Goal: Task Accomplishment & Management: Complete application form

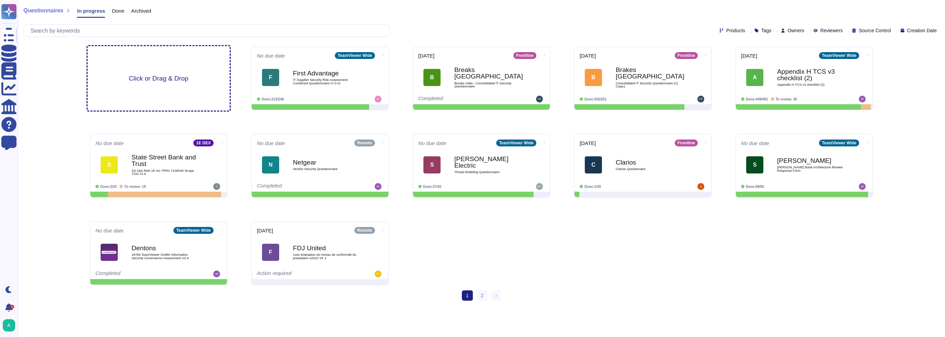
click at [158, 79] on span "Click or Drag & Drop" at bounding box center [158, 78] width 59 height 7
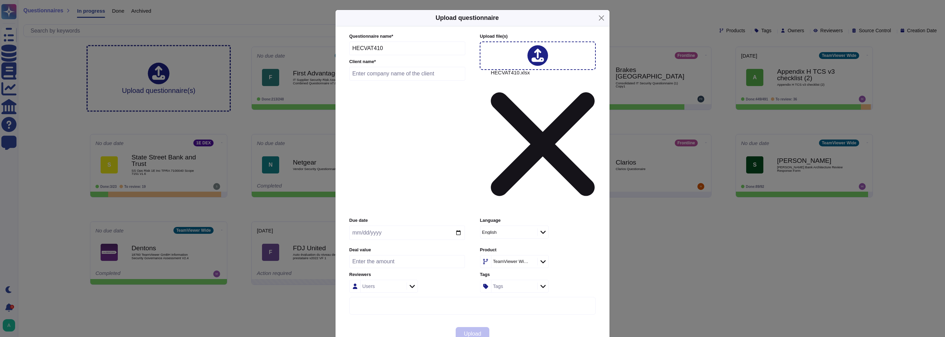
click at [379, 81] on input "text" at bounding box center [407, 74] width 116 height 14
type input "[GEOGRAPHIC_DATA][US_STATE]"
click at [417, 226] on input "date" at bounding box center [407, 233] width 116 height 14
click at [460, 226] on input "date" at bounding box center [407, 233] width 116 height 14
type input "[DATE]"
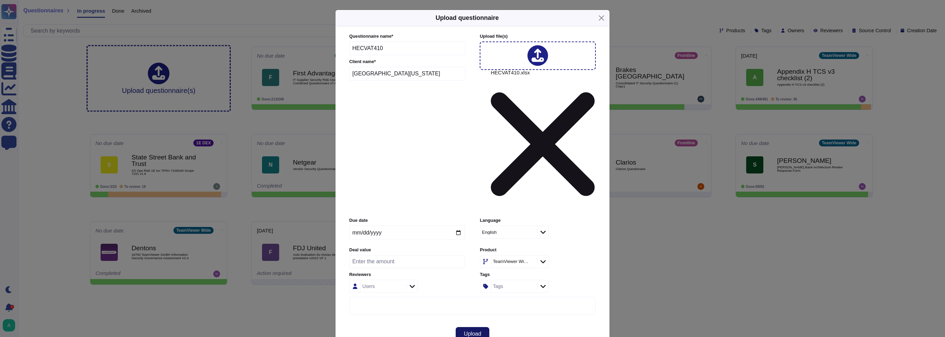
click at [472, 332] on span "Upload" at bounding box center [473, 334] width 18 height 5
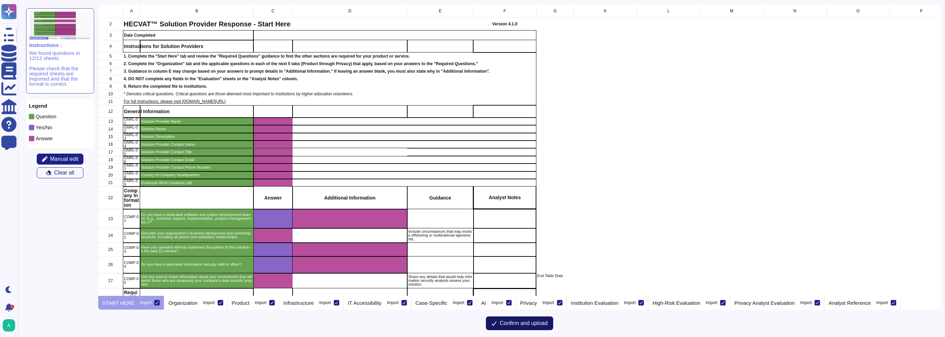
click at [498, 322] on button "Confirm and upload" at bounding box center [519, 324] width 67 height 14
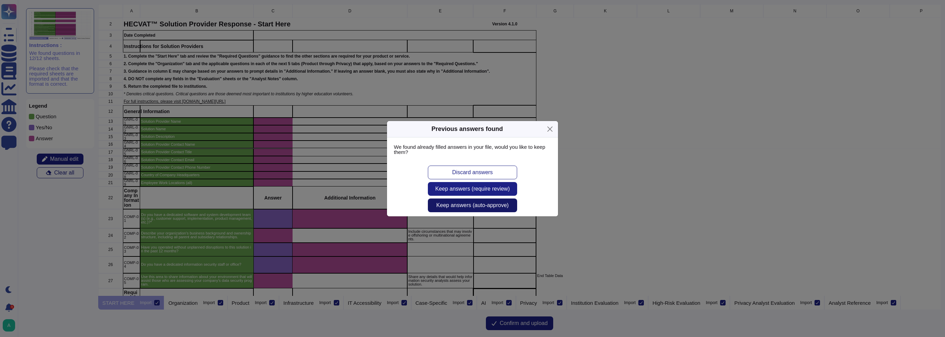
click at [451, 207] on span "Keep answers (auto-approve)" at bounding box center [472, 205] width 72 height 5
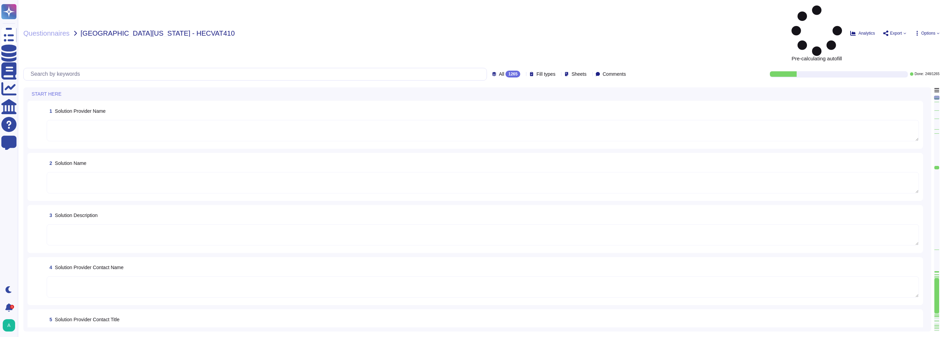
click at [928, 31] on span "Options" at bounding box center [928, 33] width 14 height 4
click at [697, 3] on div "Questionnaires [GEOGRAPHIC_DATA][US_STATE] - HECVAT410 Pre-calculating autofill…" at bounding box center [481, 168] width 927 height 337
click at [923, 12] on div "Pre-calculating autofill Analytics Export Options Autofill Set Format Delete" at bounding box center [764, 33] width 349 height 56
click at [926, 31] on span "Options" at bounding box center [928, 33] width 14 height 4
click at [724, 13] on div "Questionnaires [GEOGRAPHIC_DATA][US_STATE] - HECVAT410 Pre-calculating autofill…" at bounding box center [481, 168] width 927 height 337
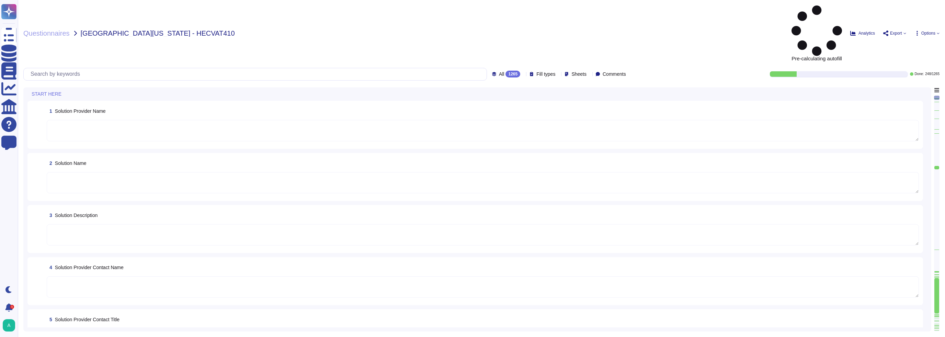
click at [540, 72] on span "Fill types" at bounding box center [545, 74] width 19 height 5
click at [589, 75] on icon at bounding box center [589, 75] width 0 height 0
click at [613, 72] on span "Comments" at bounding box center [613, 74] width 23 height 5
click at [689, 14] on div "Questionnaires [GEOGRAPHIC_DATA][US_STATE] - HECVAT410 Pre-calculating autofill…" at bounding box center [481, 168] width 927 height 337
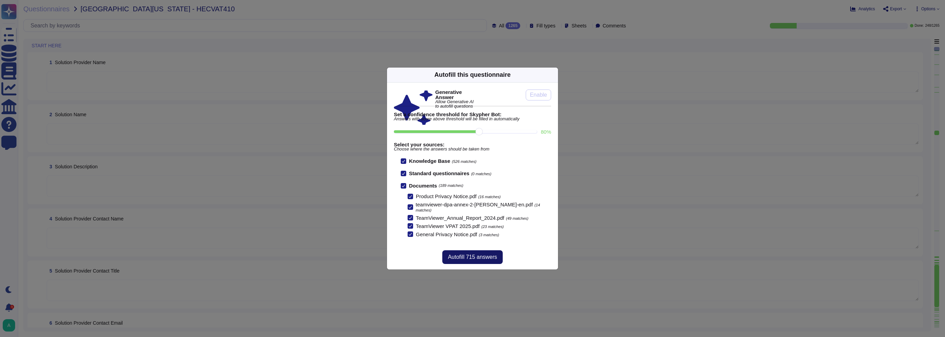
click at [472, 255] on span "Autofill 715 answers" at bounding box center [472, 257] width 49 height 5
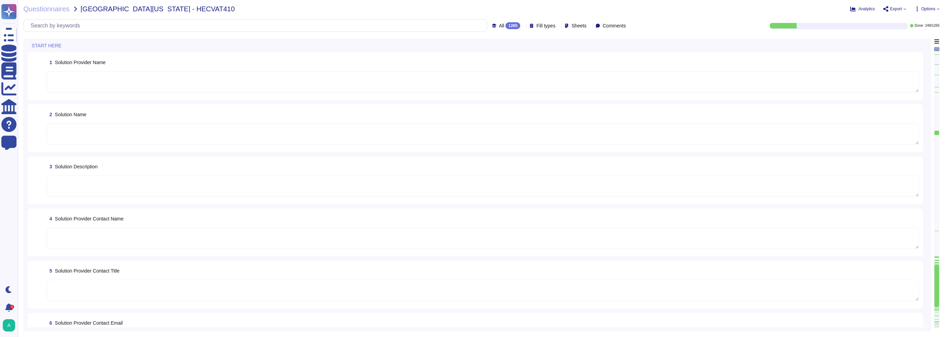
click at [198, 233] on textarea at bounding box center [483, 238] width 872 height 21
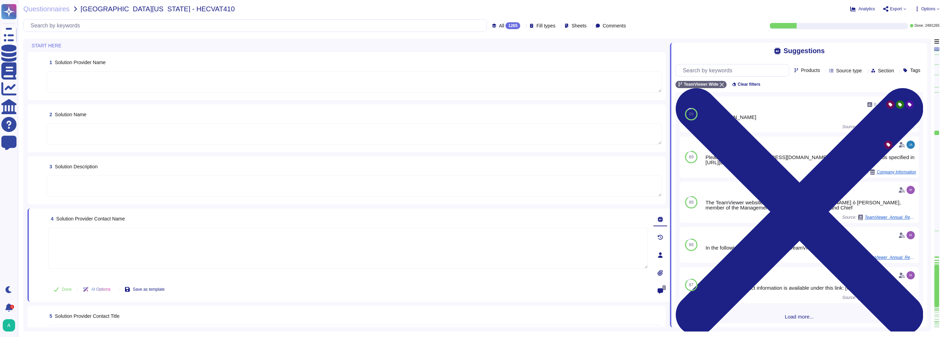
click at [29, 162] on div "3 Solution Description" at bounding box center [346, 181] width 638 height 48
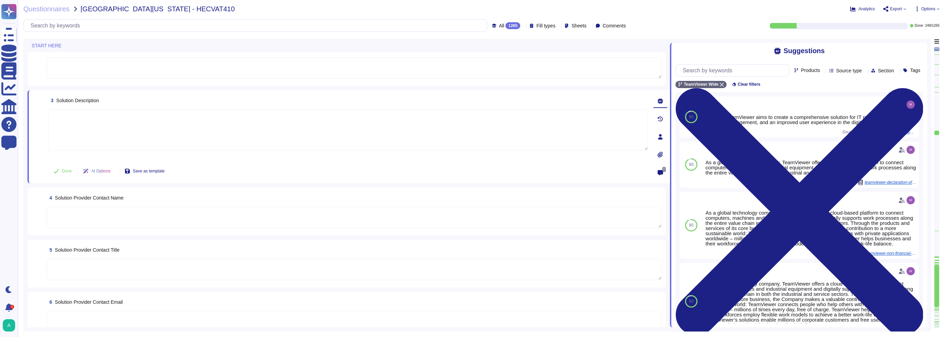
scroll to position [137, 0]
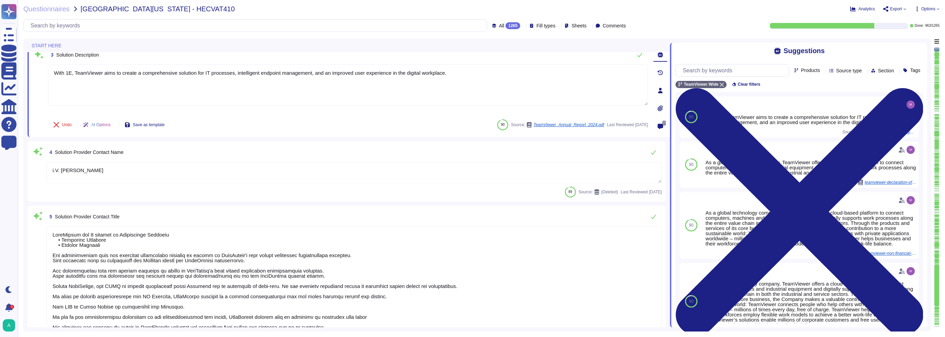
type textarea "In the following, "Company" refers to TeamViewer SE."
type textarea "With 1E, TeamViewer aims to create a comprehensive solution for IT processes, i…"
type textarea "i.V. [PERSON_NAME]"
type textarea "LoreMipsum dol 3 sitamet co Adipiscinge Seddoeiu • Temporinc Utlabore • Etdolor…"
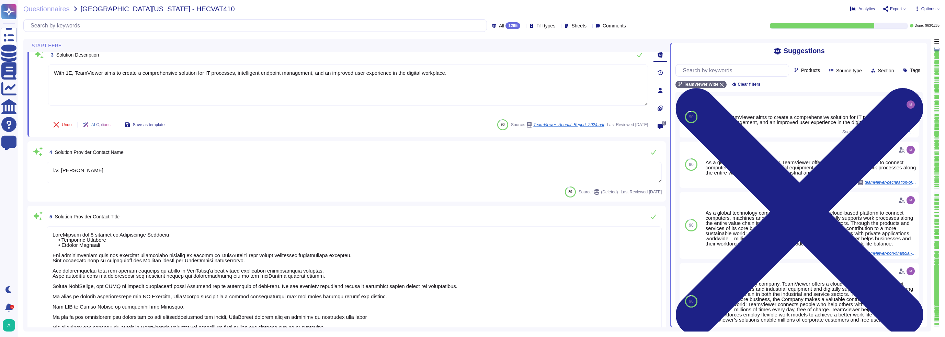
type textarea "Please contact [EMAIL_ADDRESS][DOMAIN_NAME] or via any of the methods specified…"
type textarea "TeamViewer's contact information is available under this link: [URL][DOMAIN_NAM…"
type textarea "TeamViewer US. Inc. * [STREET_ADDRESS]"
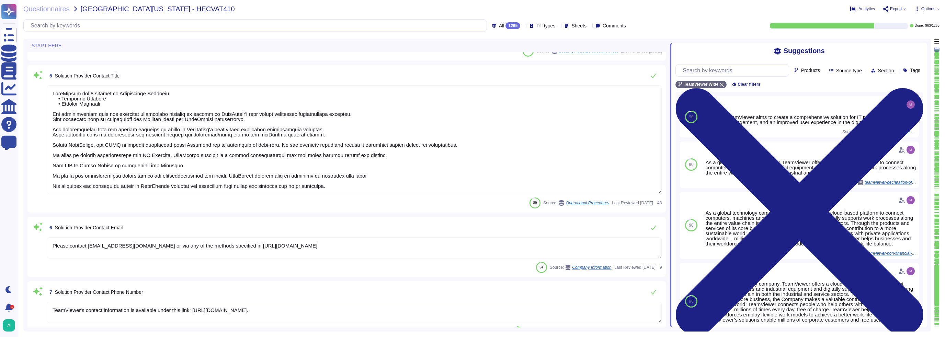
type textarea "TeamViewer Group has offices located around the globe."
type textarea "There is a dedicated PSIRT and CSIRT team to ensure coverage of all areas of th…"
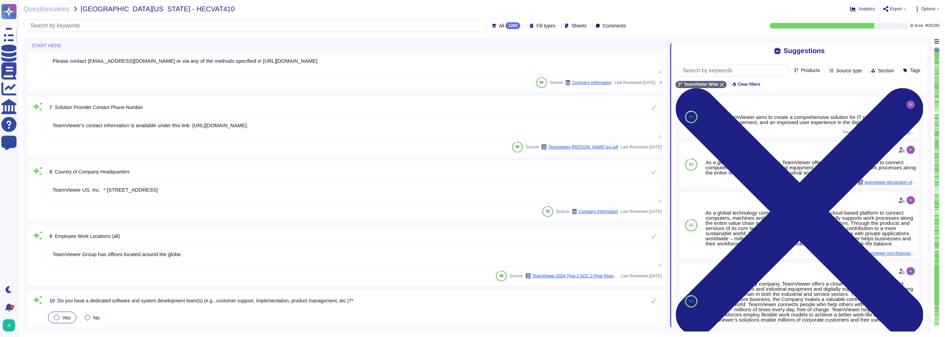
type textarea "There is a dedicated PSIRT and CSIRT team to ensure coverage of all areas of th…"
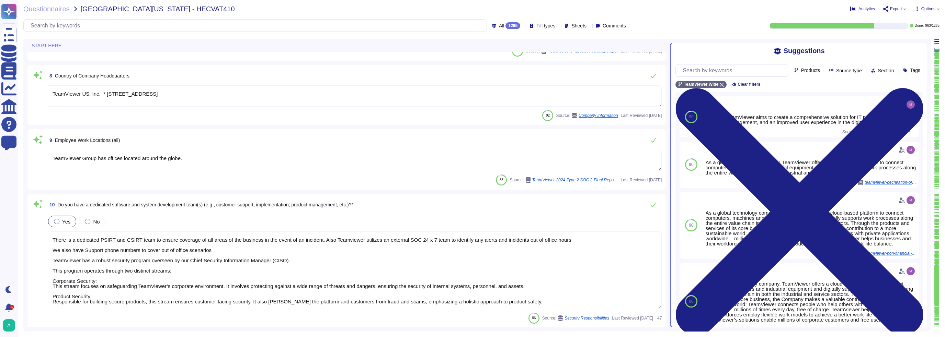
scroll to position [652, 0]
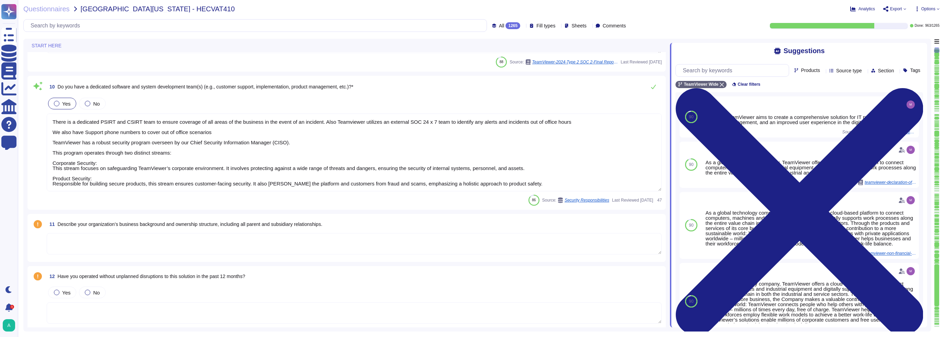
type textarea "The Trust Center provides access to relevant information about TeamViewer’s Sec…"
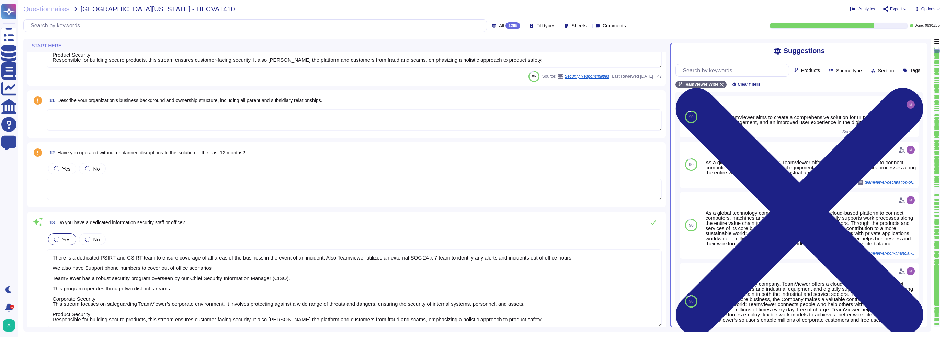
type textarea "Yes, our product includes an AI component, such as a script assistant that aids…"
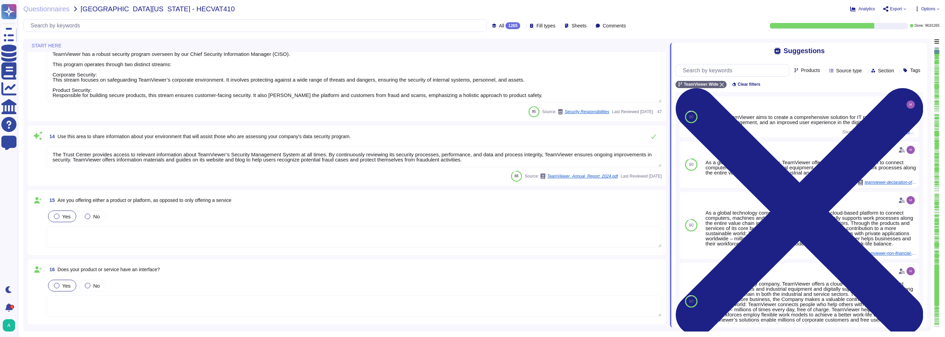
scroll to position [1099, 0]
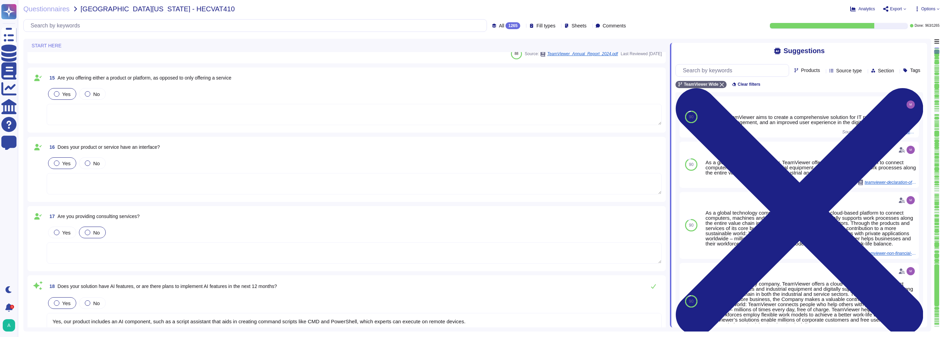
type textarea "TeamViewer owns several certifications which includes but does not limit to: • …"
type textarea "TeamViewer does not store, process or transmit cardholder data. Customer paymen…"
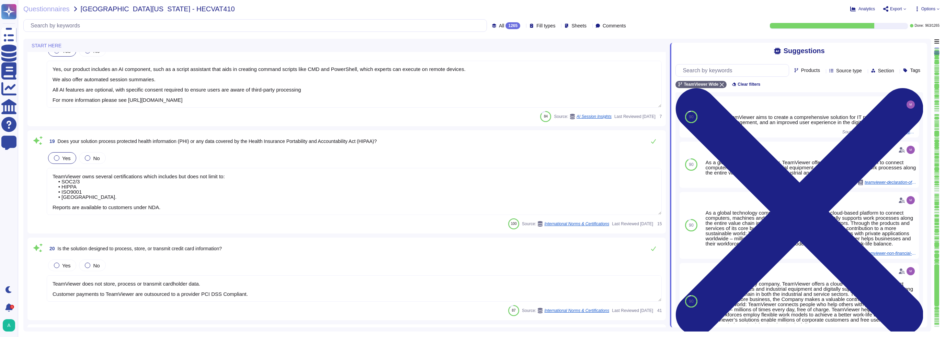
type textarea "In the following, "Company" refers to TeamViewer SE."
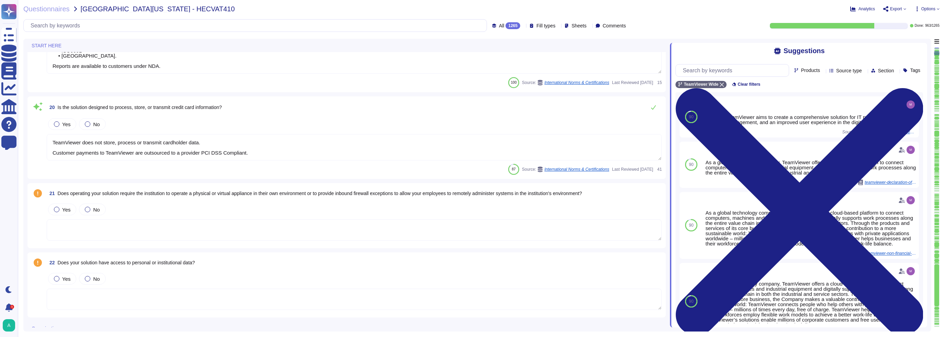
type textarea "In the following, "Company" refers to TeamViewer SE."
type textarea "With 1E, TeamViewer aims to create a comprehensive solution for IT processes, i…"
click at [505, 24] on div "1265" at bounding box center [512, 25] width 15 height 7
click at [932, 9] on span "Options" at bounding box center [928, 9] width 14 height 4
click at [906, 42] on p "Set Format" at bounding box center [919, 48] width 27 height 12
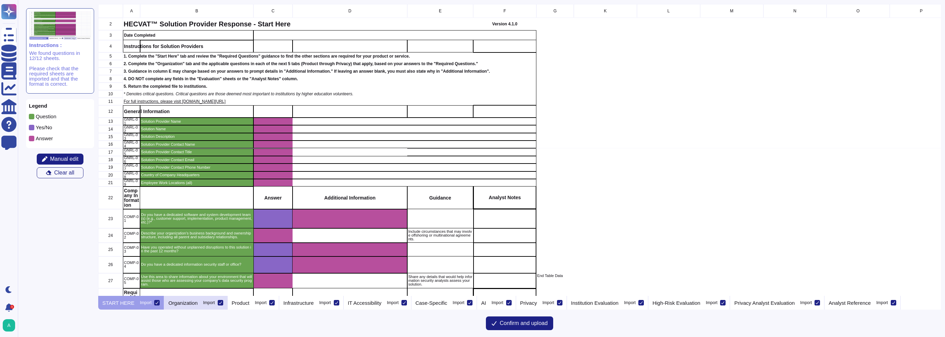
click at [172, 302] on p "Organization" at bounding box center [182, 303] width 29 height 5
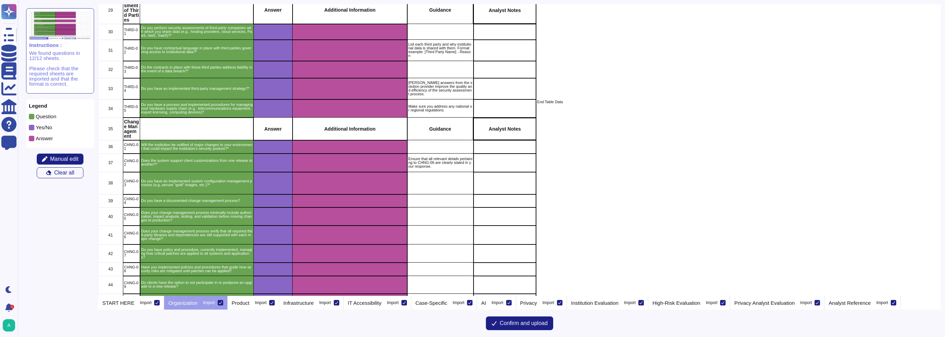
scroll to position [343, 0]
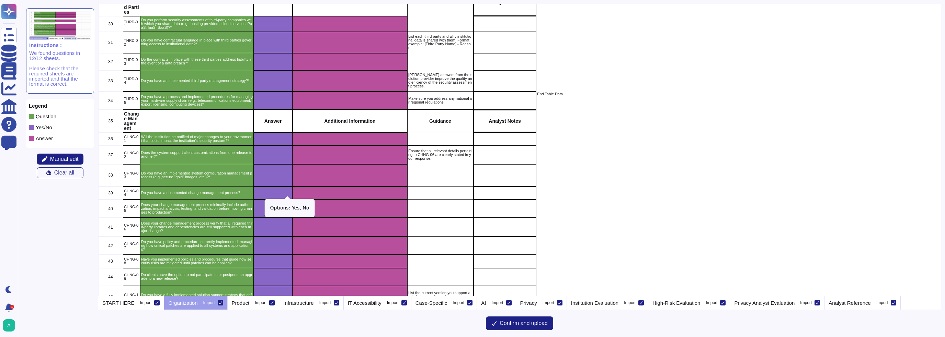
click at [324, 260] on icon "grid" at bounding box center [368, 287] width 88 height 55
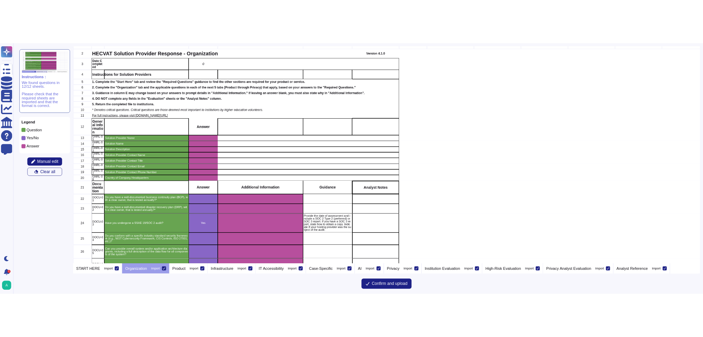
scroll to position [0, 0]
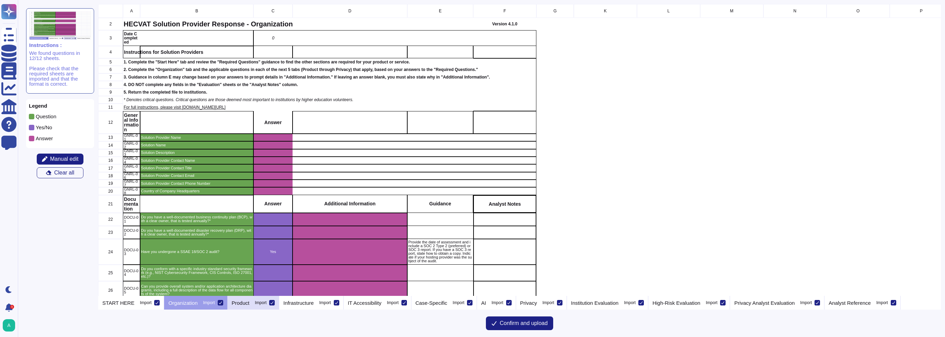
click at [270, 302] on icon at bounding box center [271, 302] width 3 height 3
click at [0, 0] on input "Import" at bounding box center [0, 0] width 0 height 0
click at [271, 303] on div at bounding box center [271, 302] width 5 height 5
click at [0, 0] on input "Import" at bounding box center [0, 0] width 0 height 0
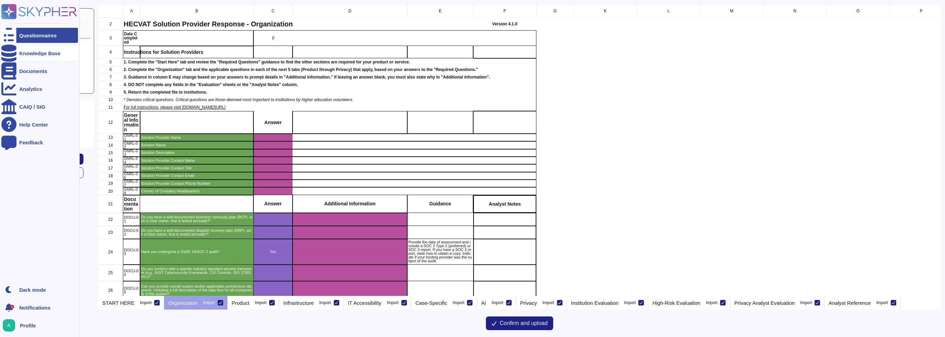
click at [25, 60] on div "Knowledge Base" at bounding box center [39, 53] width 77 height 15
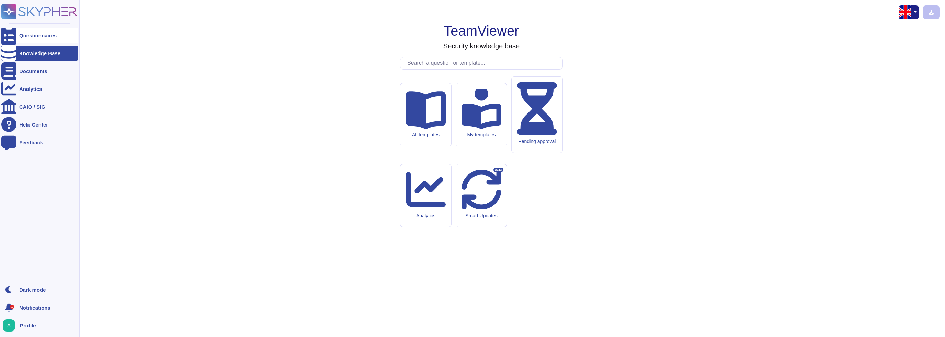
click at [33, 35] on div "Questionnaires" at bounding box center [37, 35] width 37 height 5
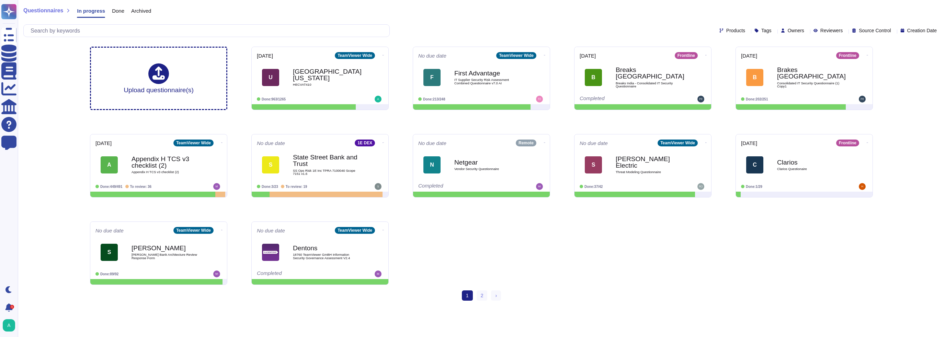
click at [726, 29] on span "Products" at bounding box center [735, 30] width 19 height 5
click at [614, 8] on div "Questionnaires In progress Done Archived" at bounding box center [481, 12] width 916 height 14
click at [473, 75] on b "First Advantage" at bounding box center [488, 73] width 69 height 7
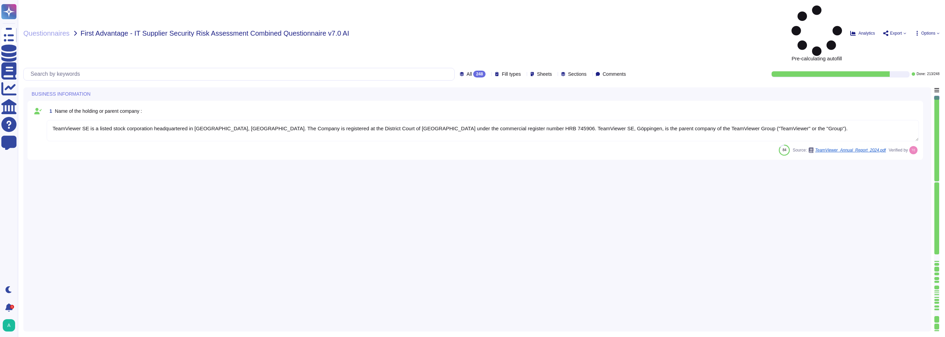
type textarea "TeamViewer SE is a listed stock corporation headquartered in [GEOGRAPHIC_DATA],…"
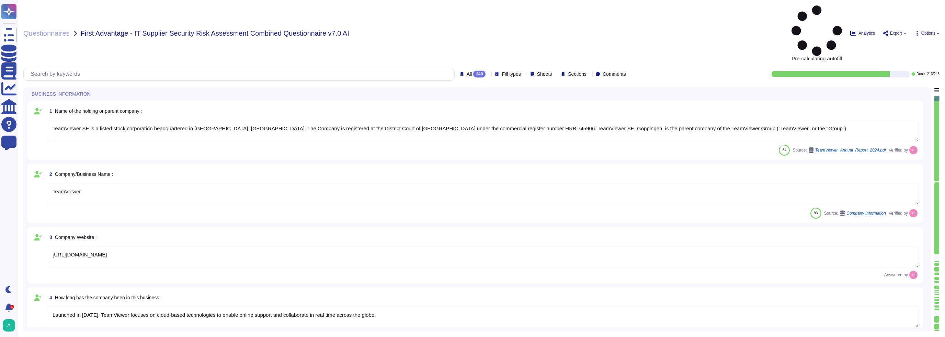
type textarea "TeamViewer"
type textarea "[URL][DOMAIN_NAME]"
type textarea "Launched in [DATE], TeamViewer focuses on cloud-based technologies to enable on…"
type textarea "TeamViewer US. Inc. * [STREET_ADDRESS]"
type textarea "The location of a disaster recovery site and the method for obtaining backup me…"
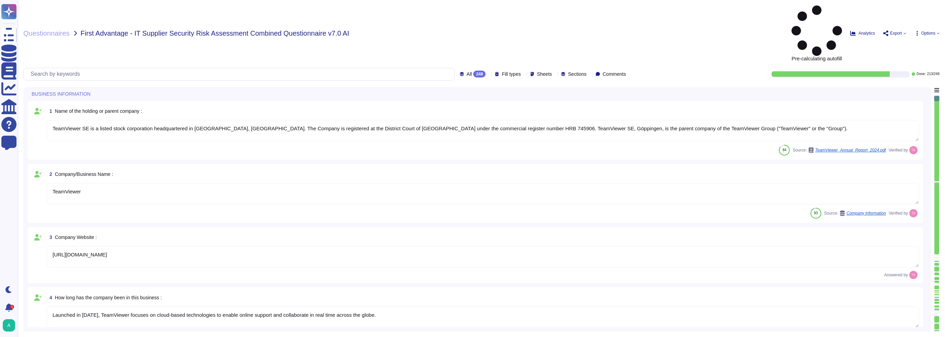
type textarea "TeamViewer is Publicly Held Further information: [URL][DOMAIN_NAME]"
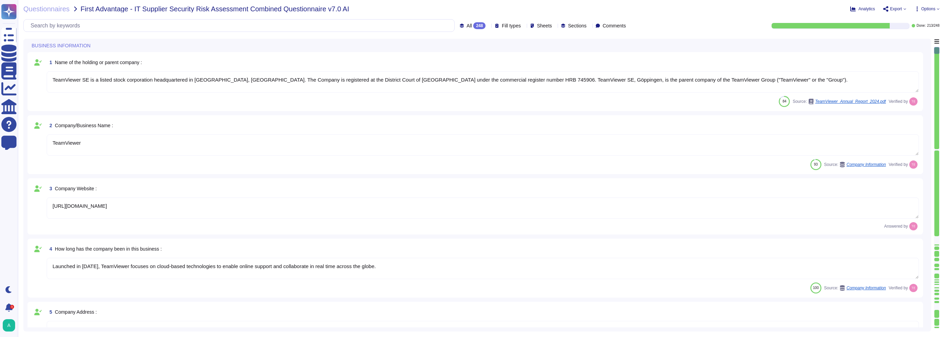
type textarea "TeamViewer AG is incorporated in [GEOGRAPHIC_DATA]. TeamViewer US is a corporat…"
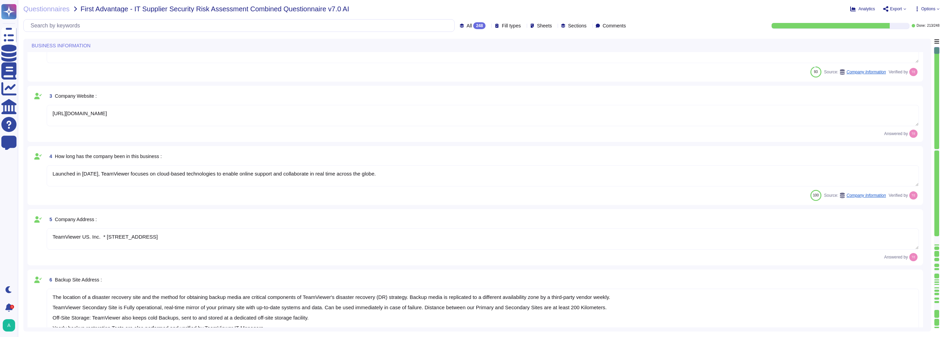
scroll to position [137, 0]
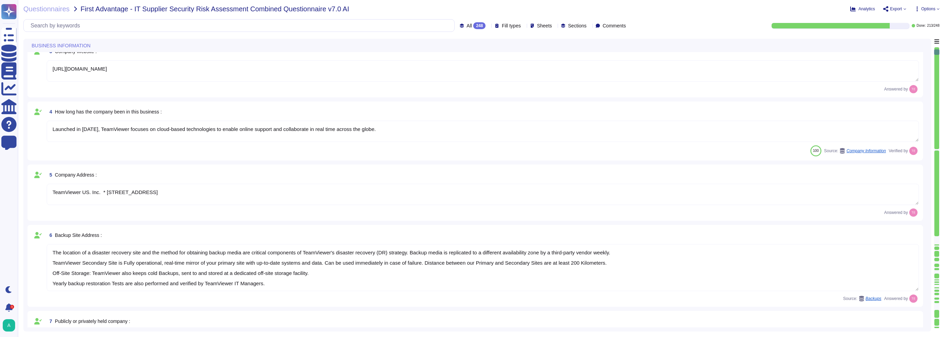
type textarea "TeamViewer"
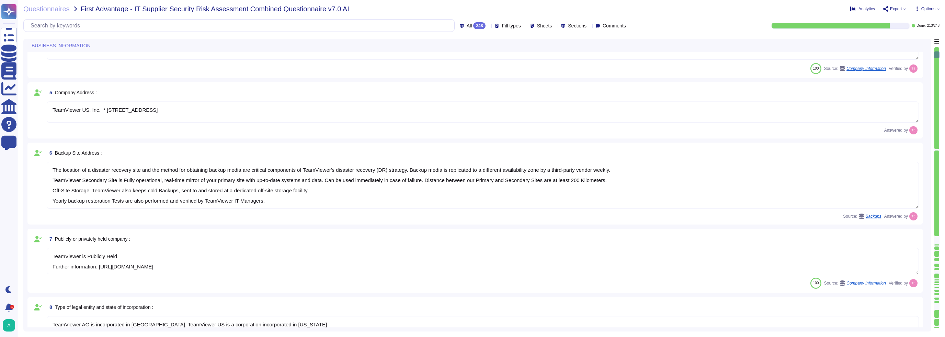
type textarea "As a global technology company, TeamViewer offers a cloud-based platform to con…"
type textarea "approx. 1700"
type textarea "Loremips dolo si ametcon, adipiscin, eli seddoe te incididunt utla etd magnaali…"
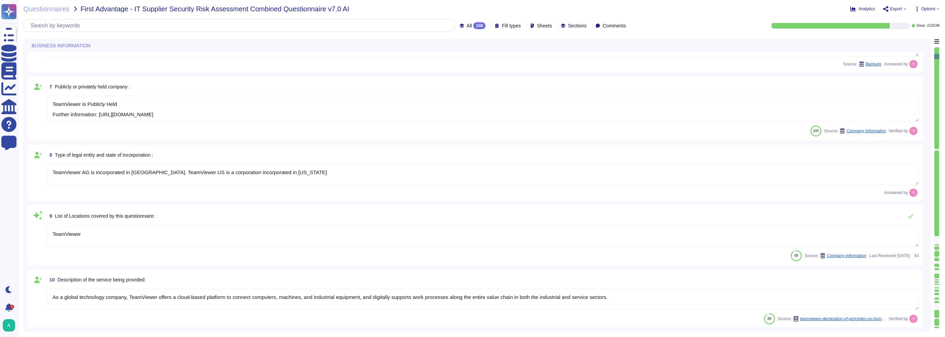
type textarea "TeamViewer does not own, lease or operate any local datacenter or server infras…"
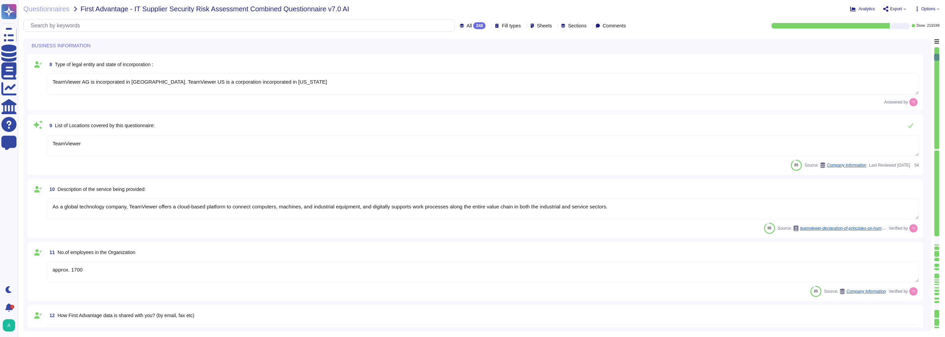
click at [98, 274] on textarea "approx. 1700" at bounding box center [483, 272] width 872 height 21
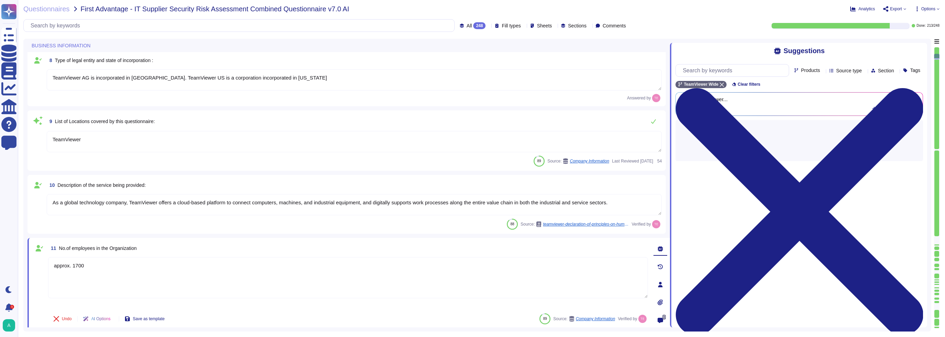
type textarea "TeamViewer does not own, lease or operate any local datacenter or server infras…"
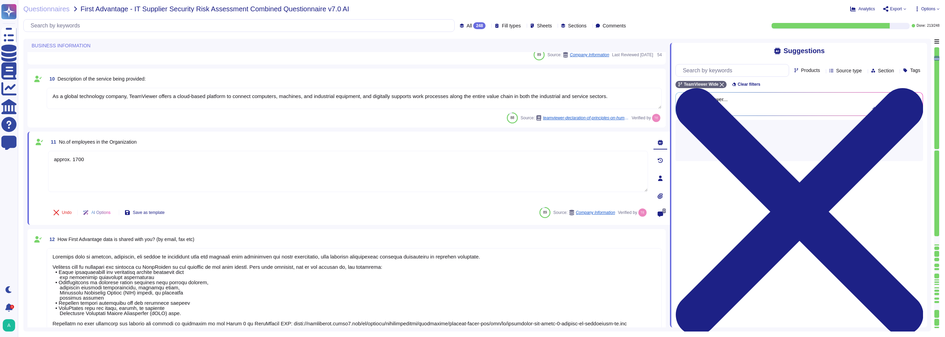
type textarea "LoreMipsum do s ametco adipiscingel seddo eiusm tem incididu utl etdolo mag ali…"
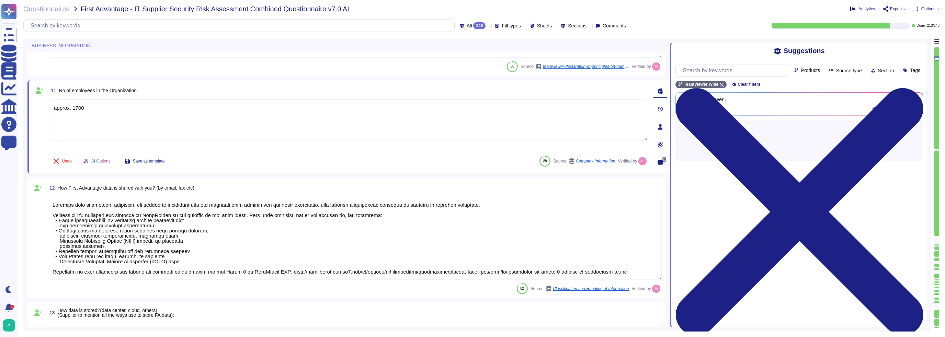
scroll to position [687, 0]
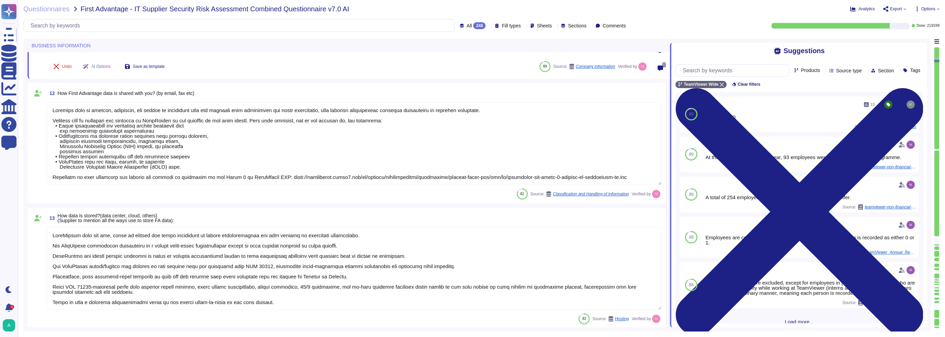
type textarea "There are no material claims or judgements against TeamViewer that will impact …"
type textarea "[STREET_ADDRESS] including the locations according to annex"
click at [470, 28] on div "All 248" at bounding box center [474, 25] width 29 height 7
click at [473, 60] on div "To do 35" at bounding box center [475, 61] width 56 height 8
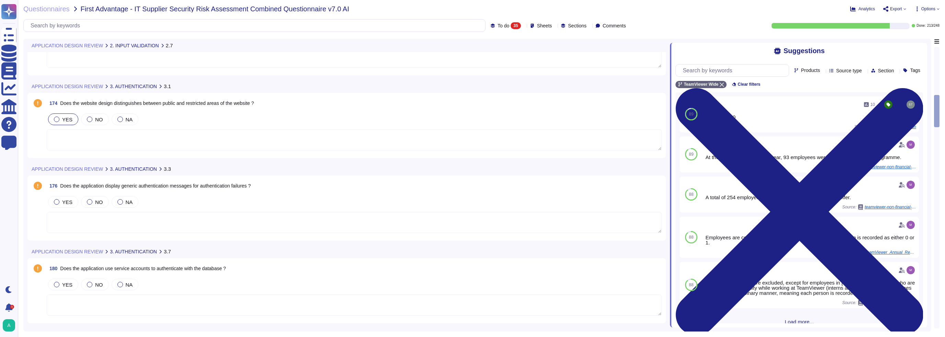
click at [58, 119] on div at bounding box center [56, 119] width 5 height 5
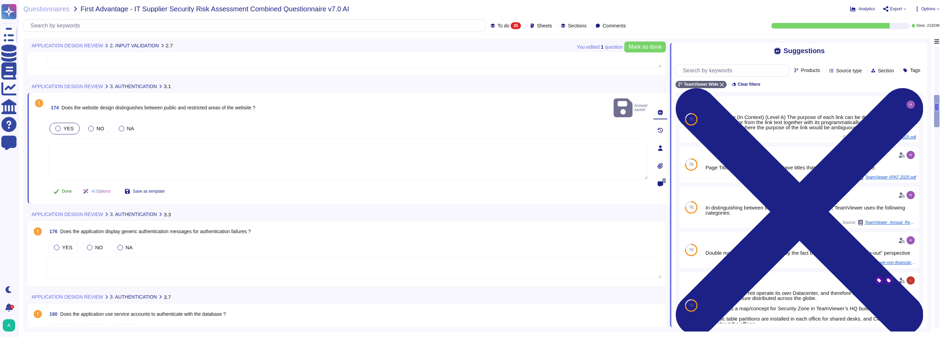
click at [70, 189] on span "Done" at bounding box center [67, 191] width 10 height 4
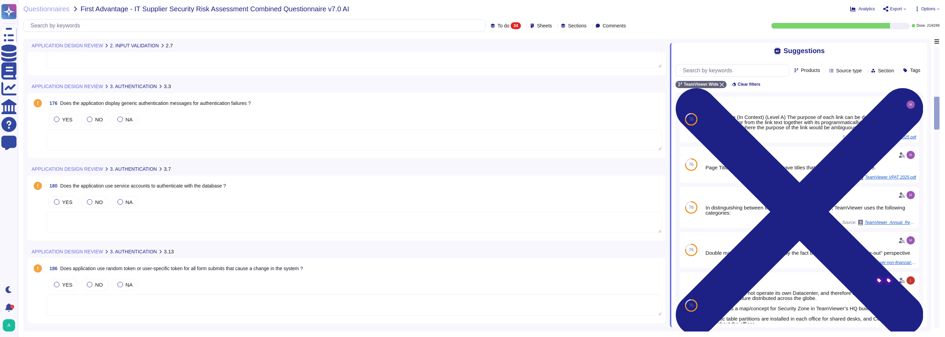
click at [187, 133] on textarea at bounding box center [354, 139] width 615 height 21
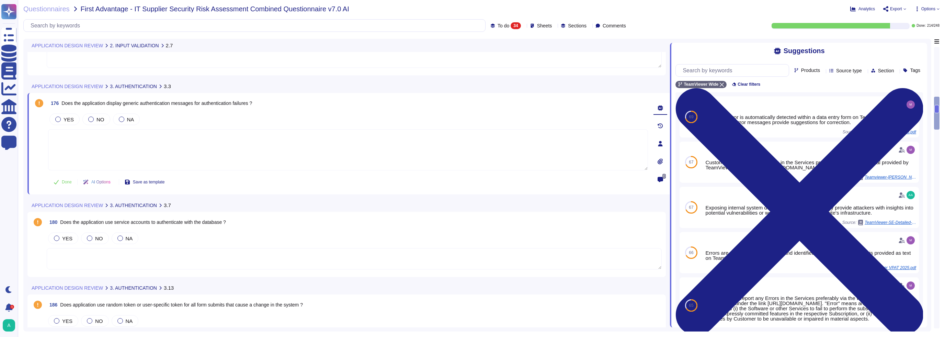
click at [169, 258] on textarea at bounding box center [354, 259] width 615 height 21
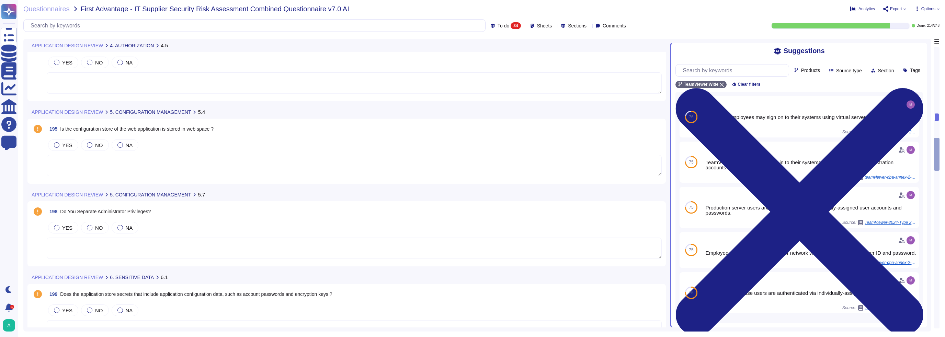
scroll to position [1099, 0]
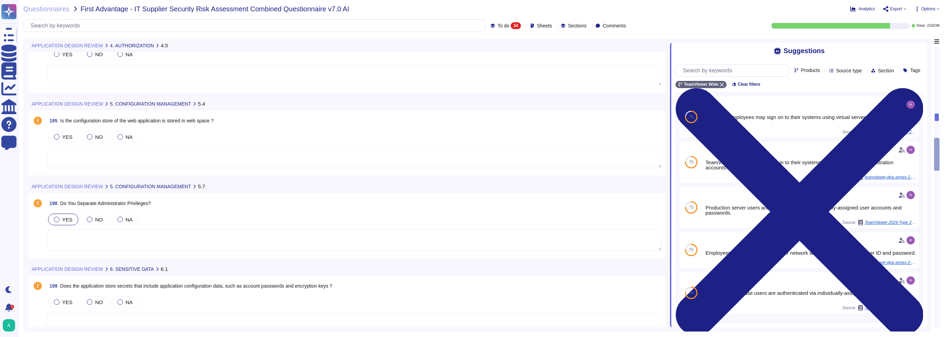
click at [56, 220] on div at bounding box center [56, 219] width 5 height 5
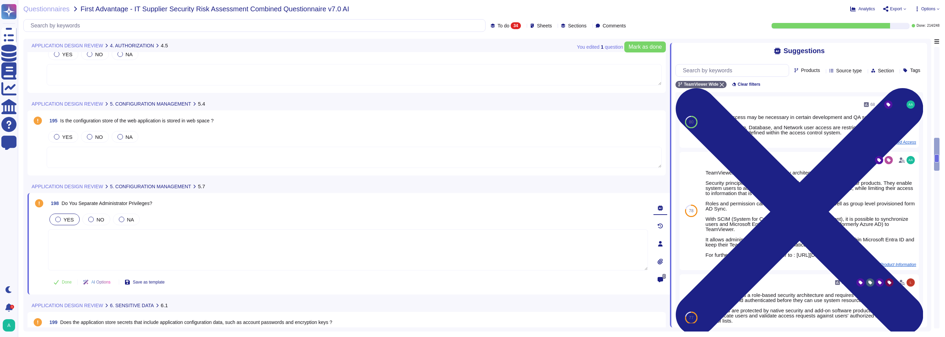
click at [140, 248] on textarea at bounding box center [348, 250] width 600 height 41
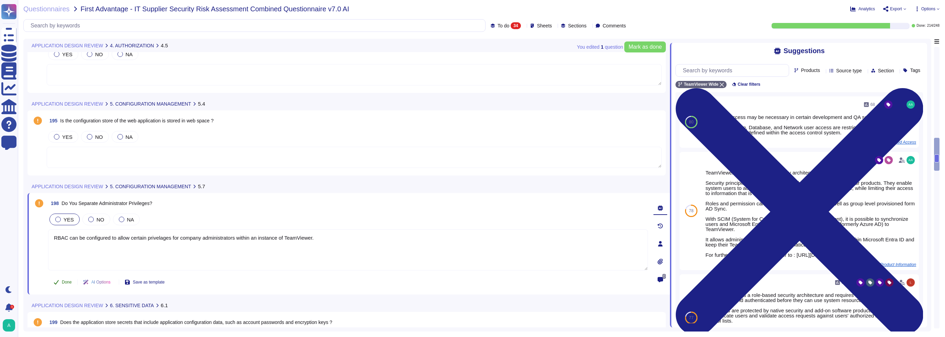
type textarea "RBAC can be configured to allow certain privileges for company administrators w…"
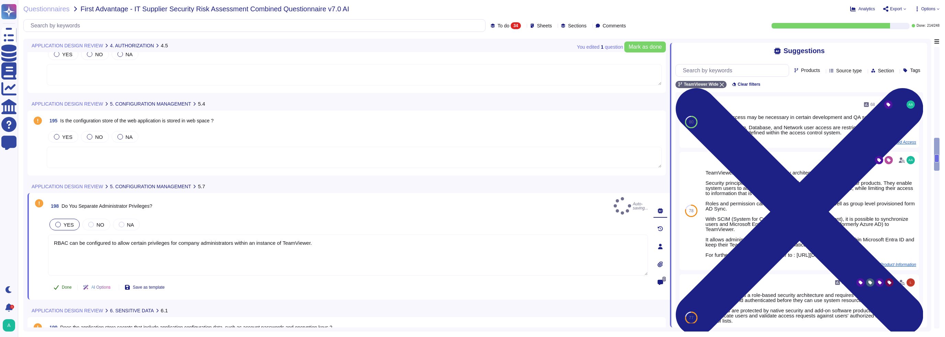
click at [66, 286] on span "Done" at bounding box center [67, 288] width 10 height 4
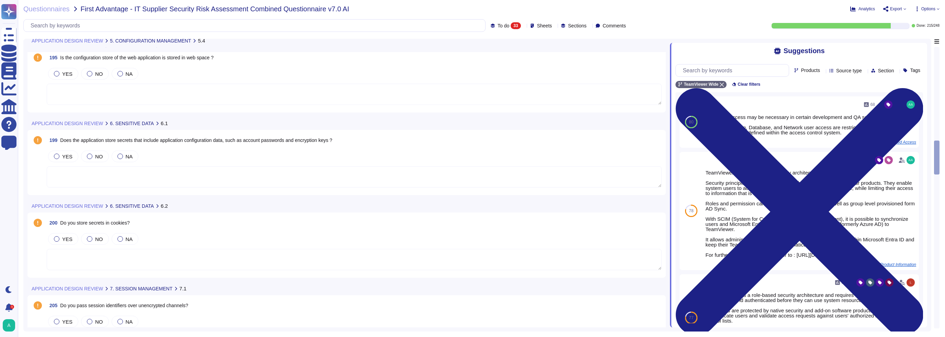
scroll to position [1167, 0]
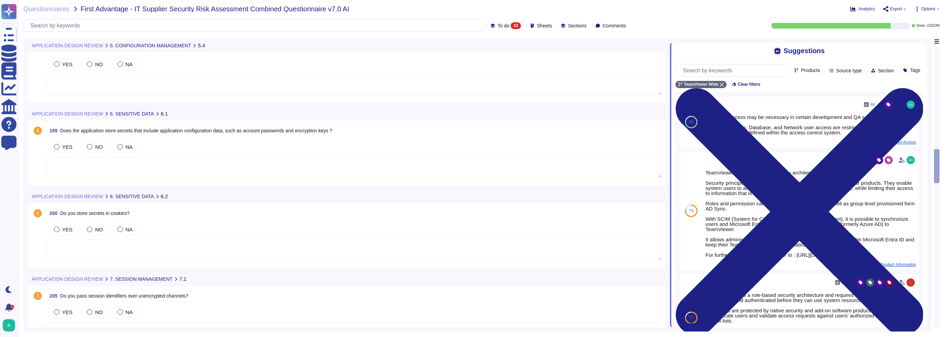
click at [88, 245] on textarea at bounding box center [354, 250] width 615 height 21
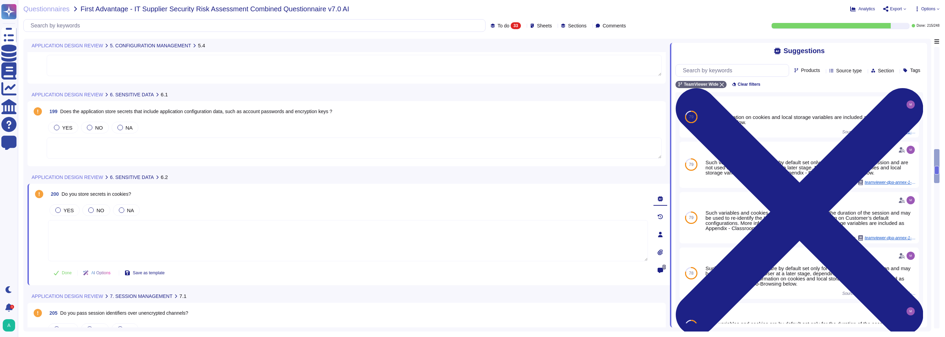
scroll to position [1236, 0]
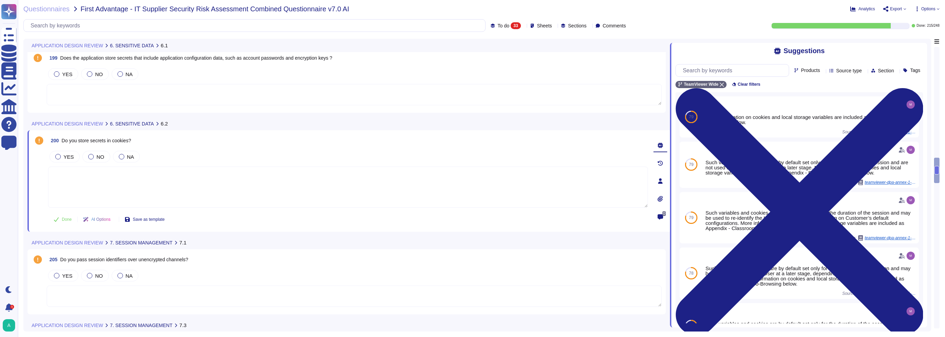
click at [109, 293] on textarea at bounding box center [354, 296] width 615 height 21
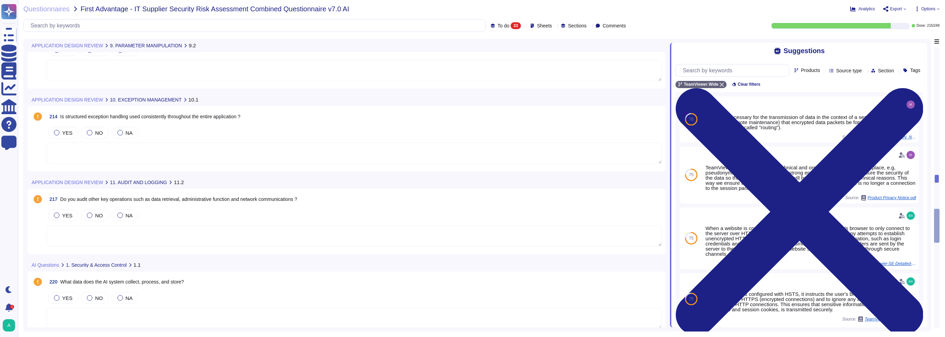
scroll to position [1819, 0]
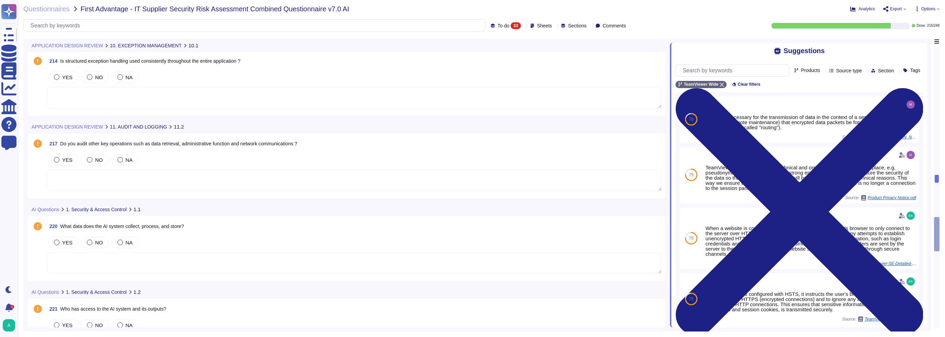
click at [103, 264] on textarea at bounding box center [354, 263] width 615 height 21
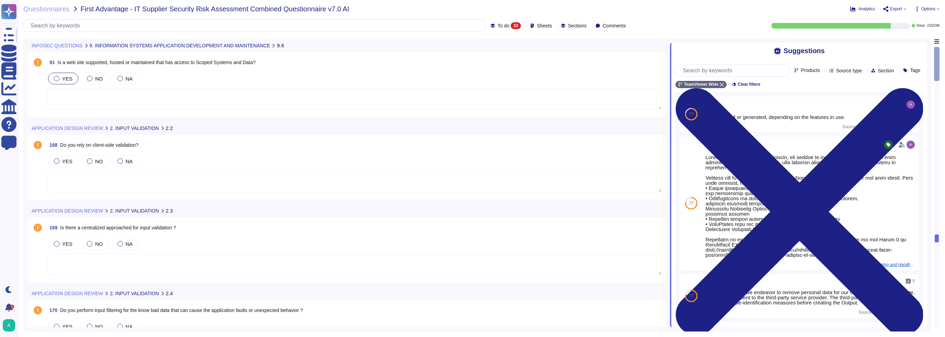
scroll to position [0, 0]
click at [115, 181] on textarea at bounding box center [354, 181] width 615 height 21
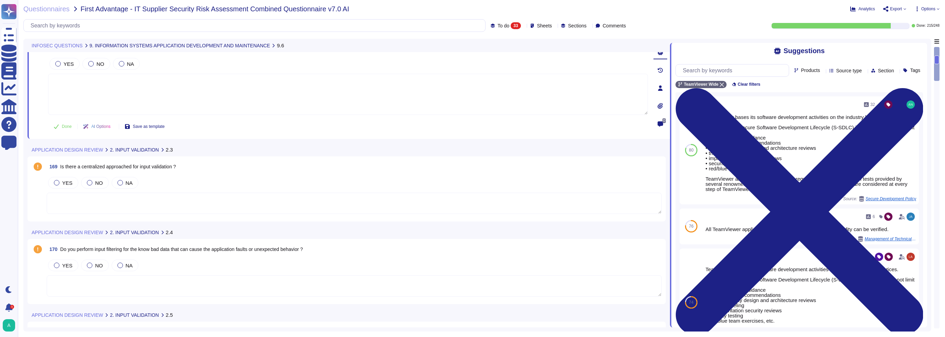
scroll to position [103, 0]
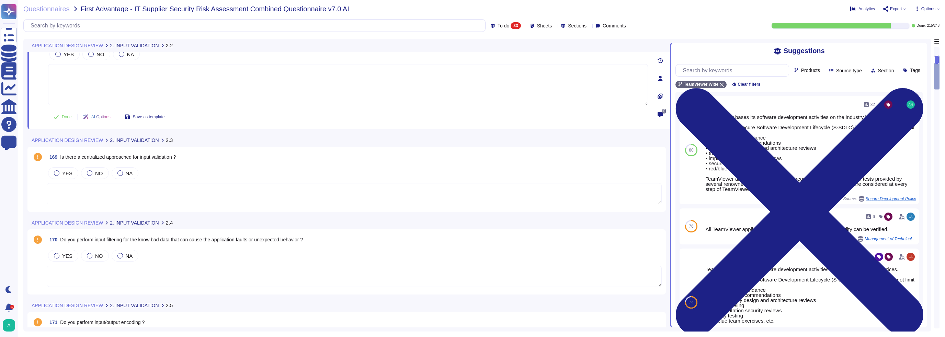
click at [76, 185] on textarea at bounding box center [354, 193] width 615 height 21
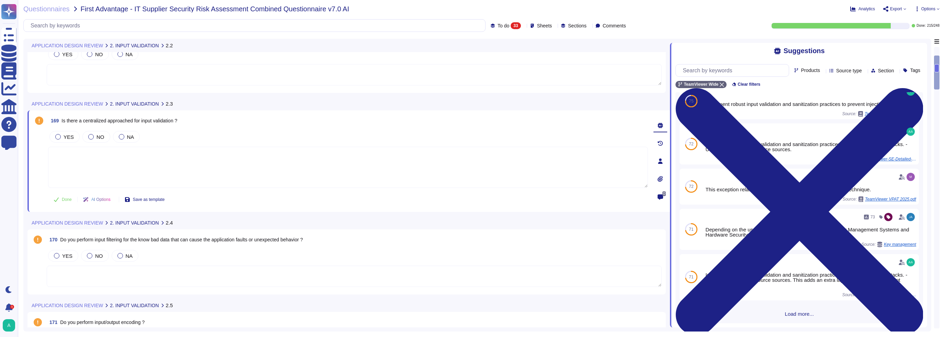
scroll to position [137, 0]
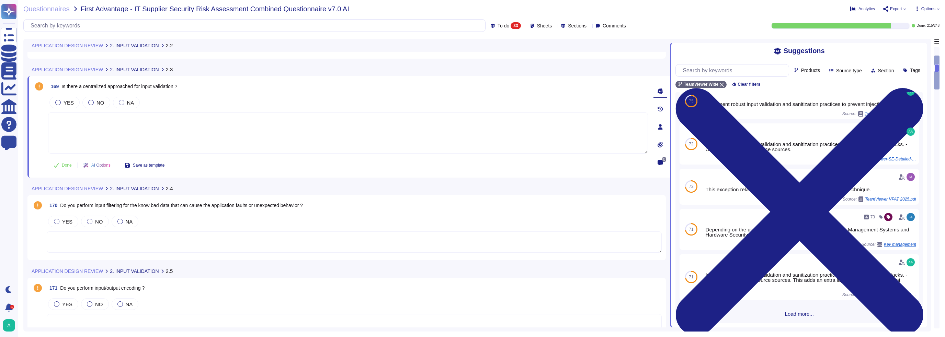
click at [89, 241] on textarea at bounding box center [354, 242] width 615 height 21
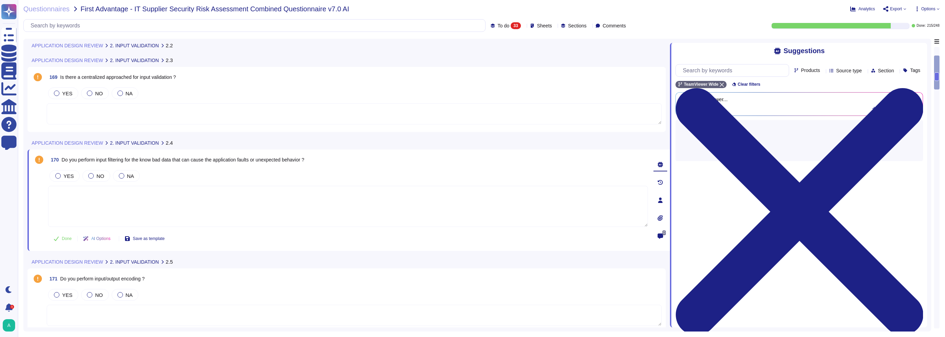
scroll to position [206, 0]
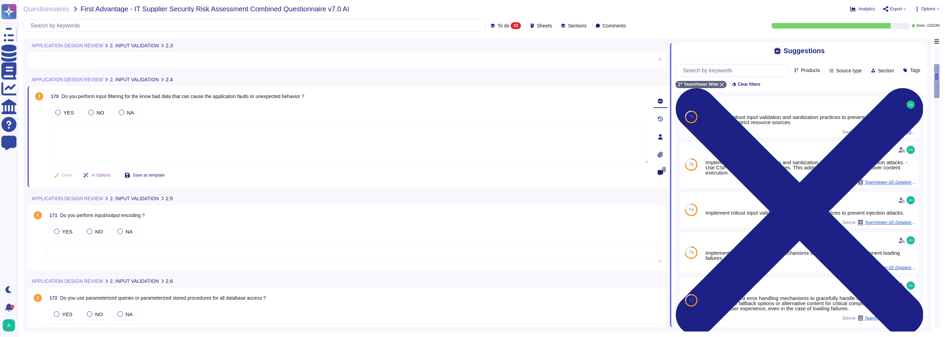
click at [95, 255] on textarea at bounding box center [354, 252] width 615 height 21
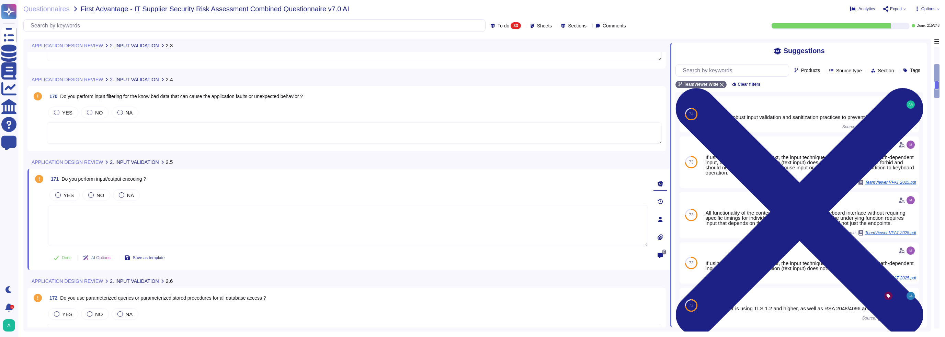
click at [794, 73] on div "Products" at bounding box center [808, 70] width 28 height 5
click at [826, 77] on div "Products Source type Section Tags" at bounding box center [799, 70] width 248 height 13
click at [801, 73] on span "Products" at bounding box center [810, 70] width 19 height 5
click at [799, 104] on div "74 Implement robust input validation and sanitization practices to prevent inje…" at bounding box center [799, 210] width 248 height 236
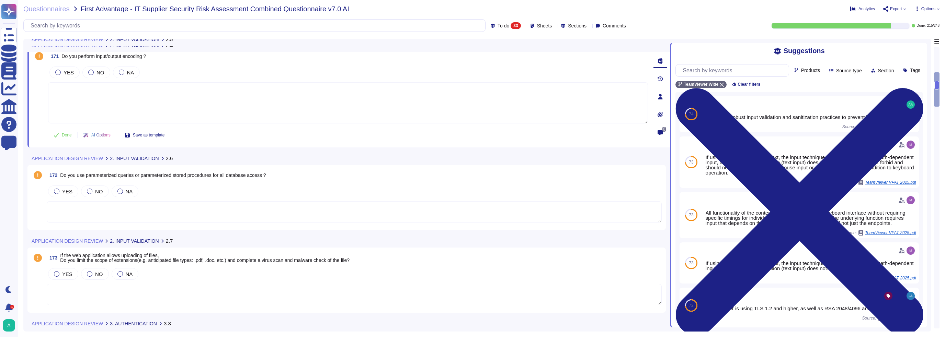
scroll to position [343, 0]
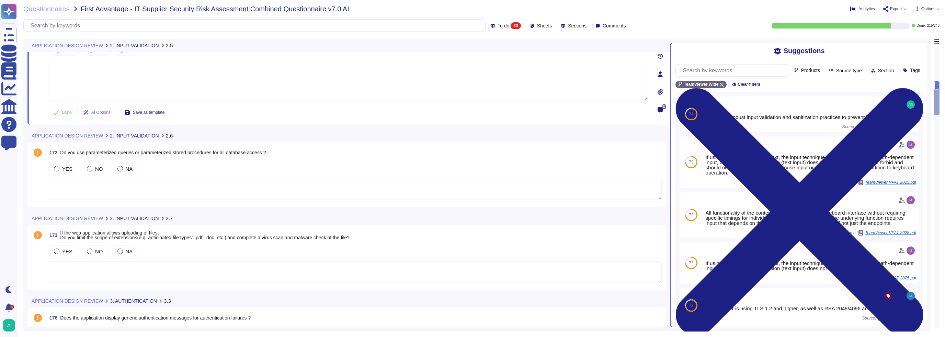
click at [91, 274] on textarea at bounding box center [354, 272] width 615 height 21
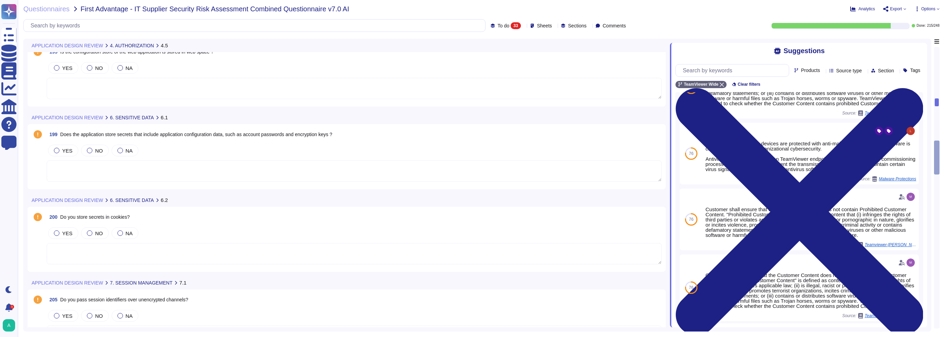
scroll to position [1064, 0]
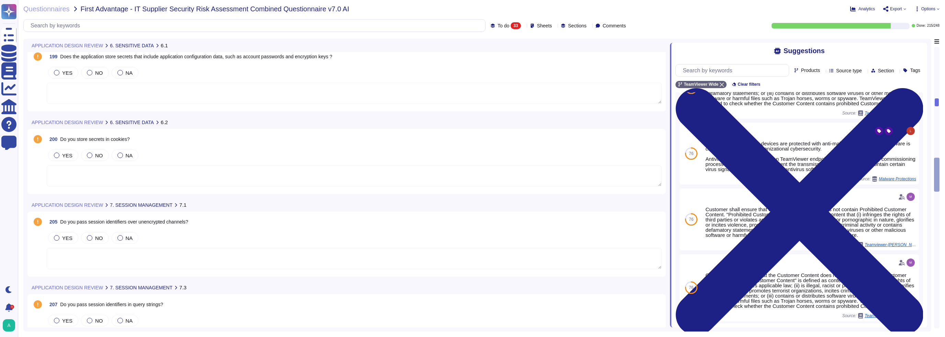
click at [126, 265] on textarea at bounding box center [354, 258] width 615 height 21
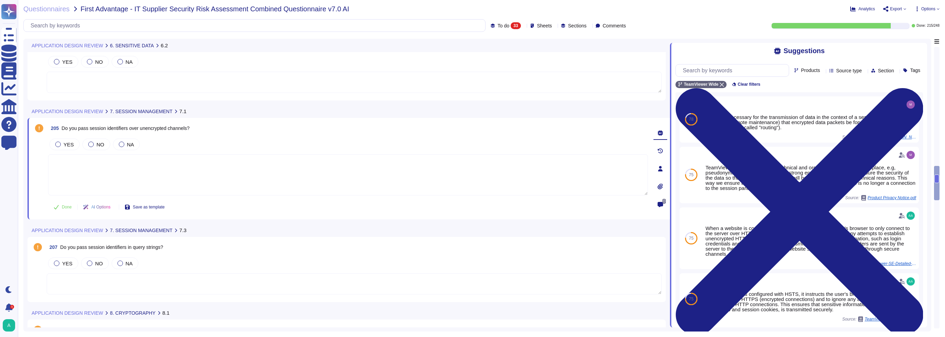
scroll to position [1202, 0]
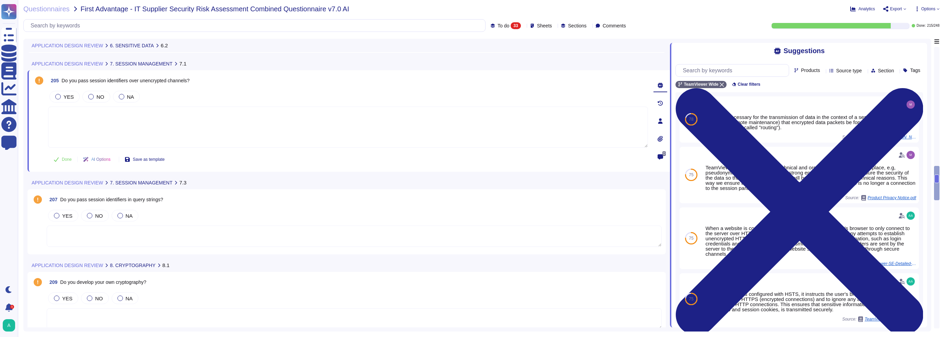
click at [119, 234] on textarea at bounding box center [354, 236] width 615 height 21
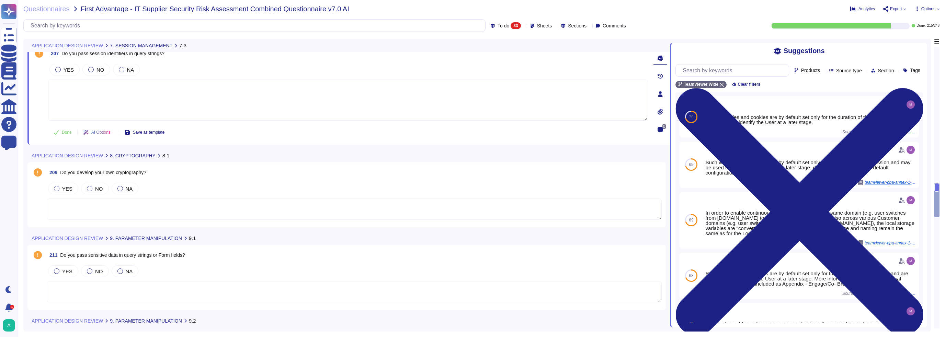
scroll to position [1305, 0]
click at [95, 206] on textarea at bounding box center [354, 207] width 615 height 21
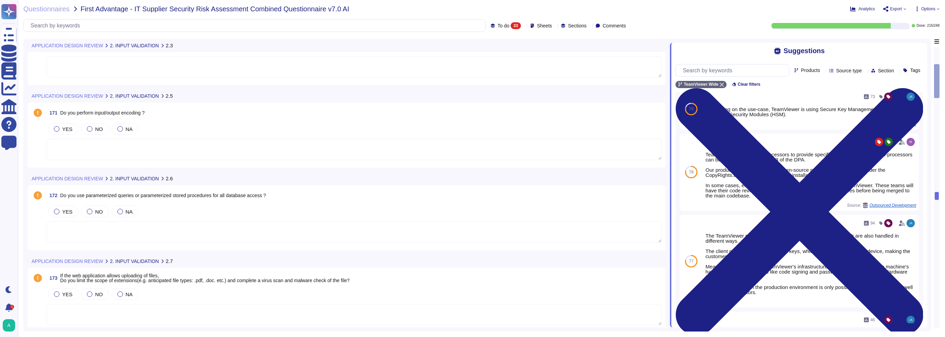
scroll to position [275, 0]
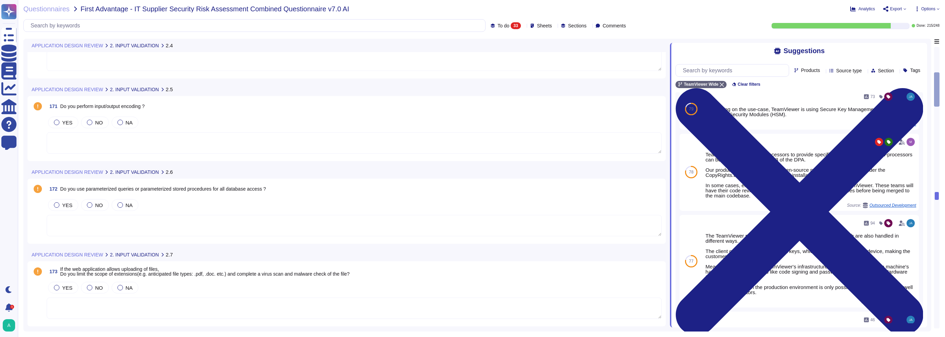
click at [90, 145] on textarea at bounding box center [354, 143] width 615 height 21
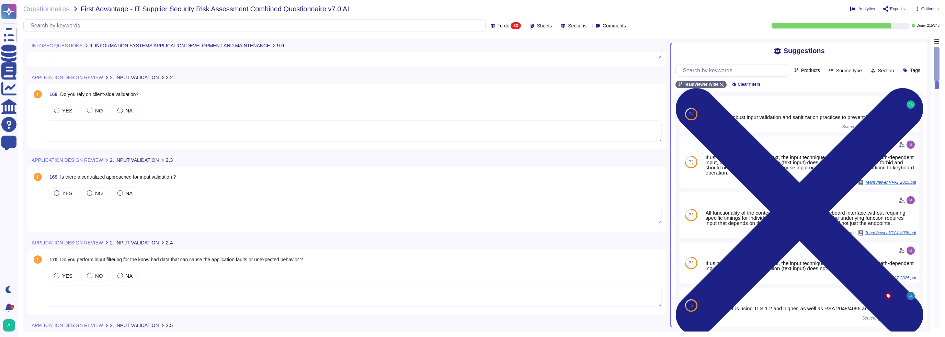
scroll to position [0, 0]
